Goal: Information Seeking & Learning: Learn about a topic

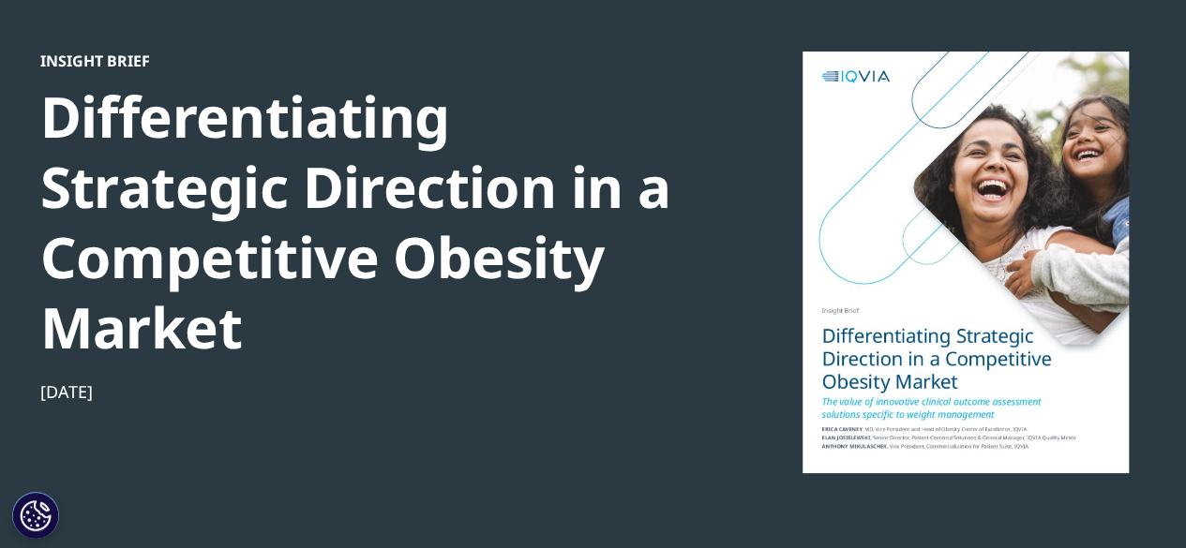
scroll to position [130, 0]
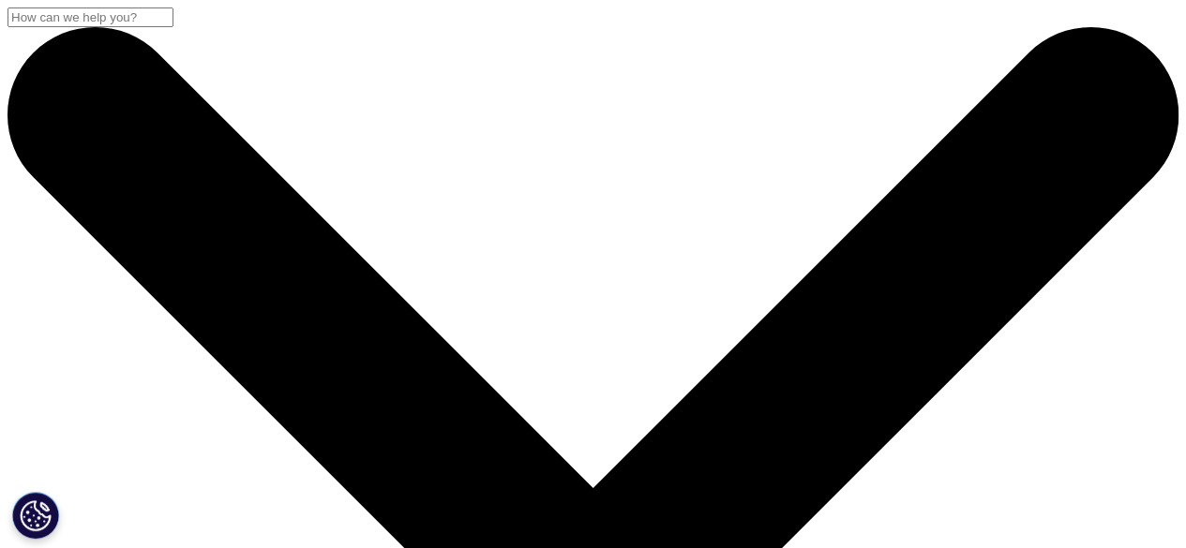
scroll to position [172, 1106]
